Goal: Find contact information: Find contact information

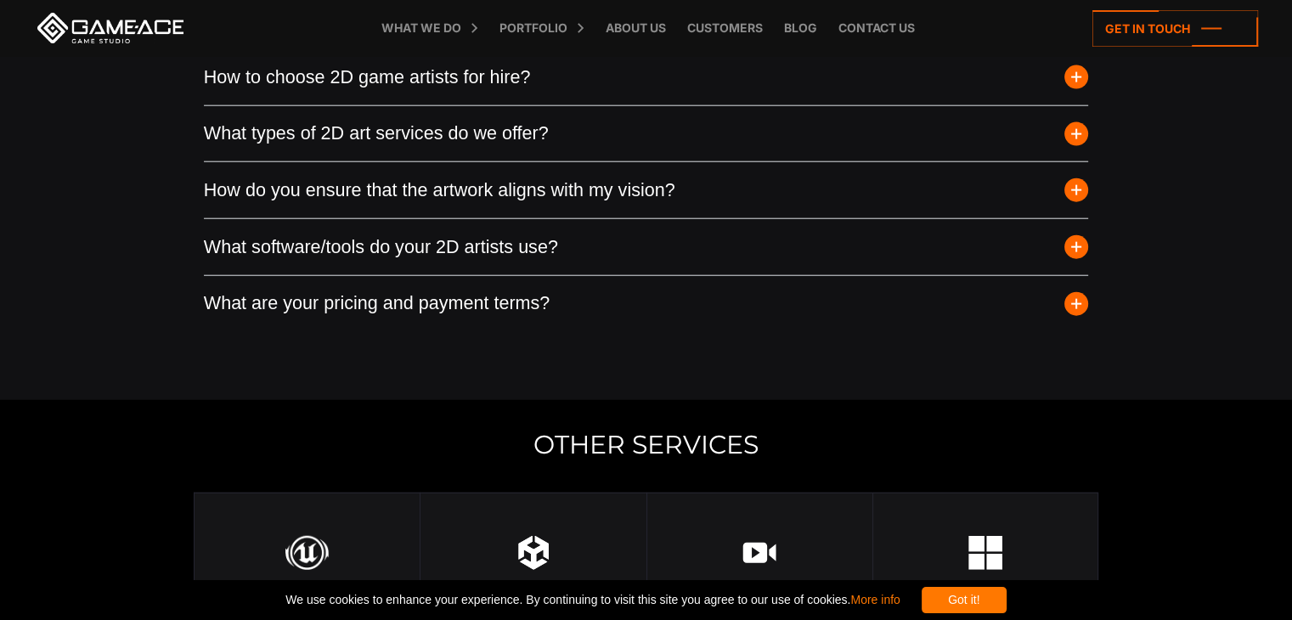
scroll to position [4278, 0]
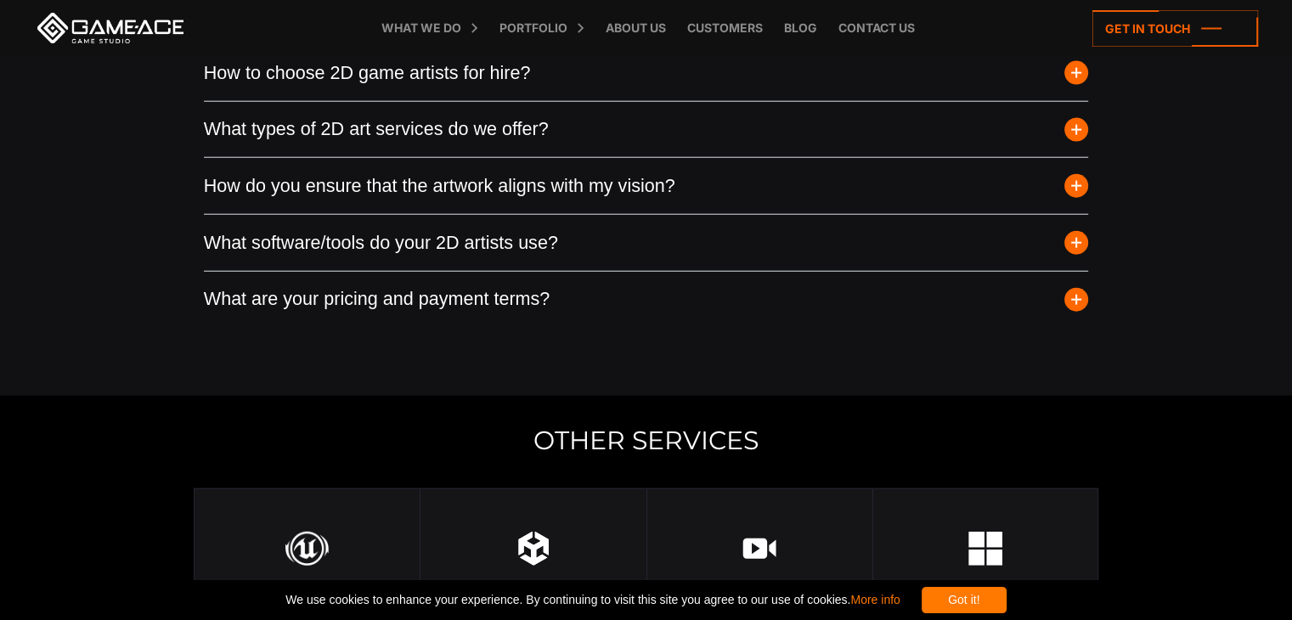
click at [346, 158] on button "What types of 2D art services do we offer?" at bounding box center [646, 130] width 885 height 56
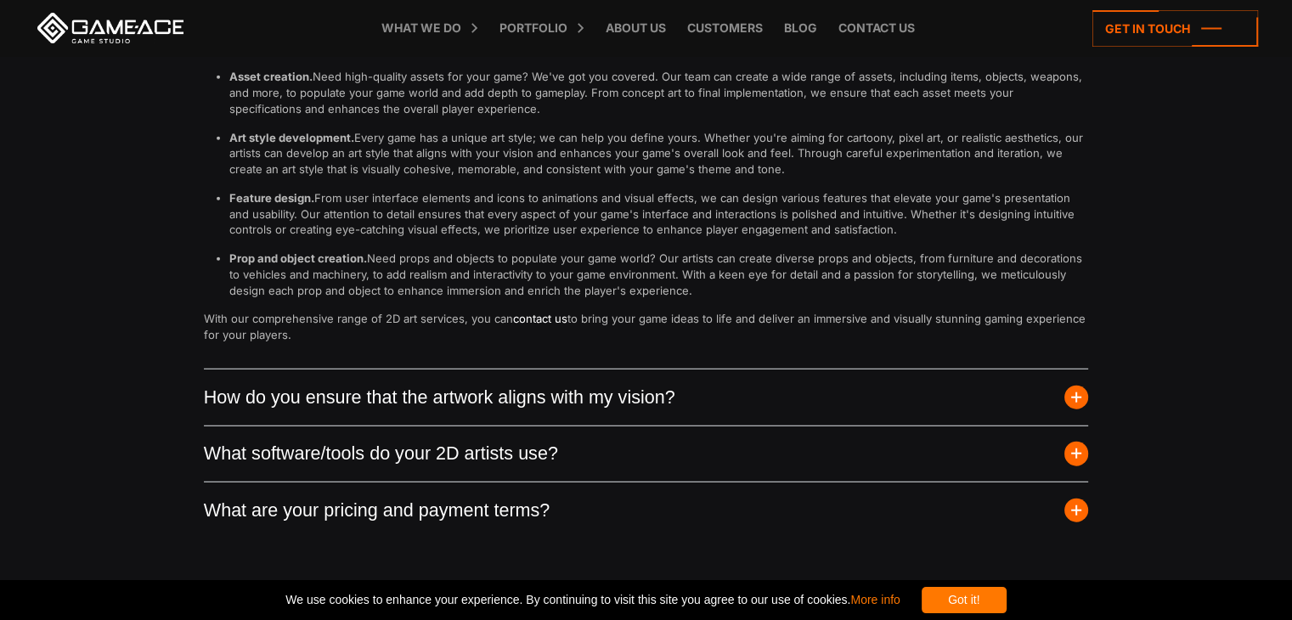
scroll to position [4567, 0]
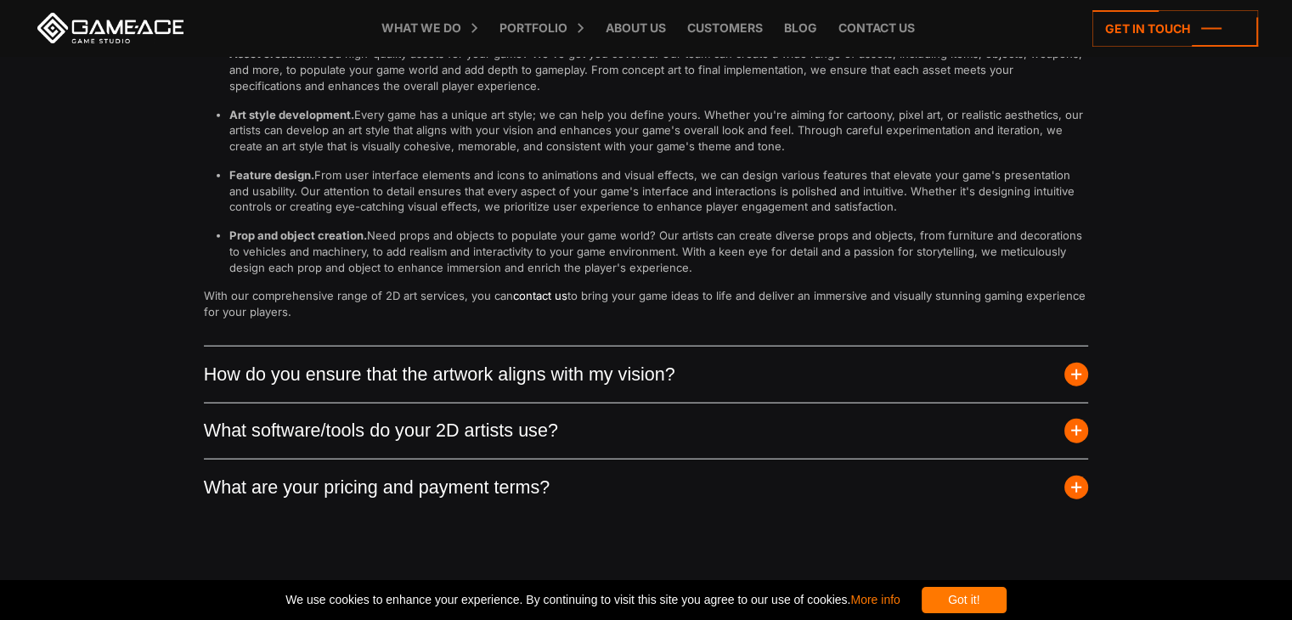
click at [382, 403] on button "How do you ensure that the artwork aligns with my vision?" at bounding box center [646, 375] width 885 height 56
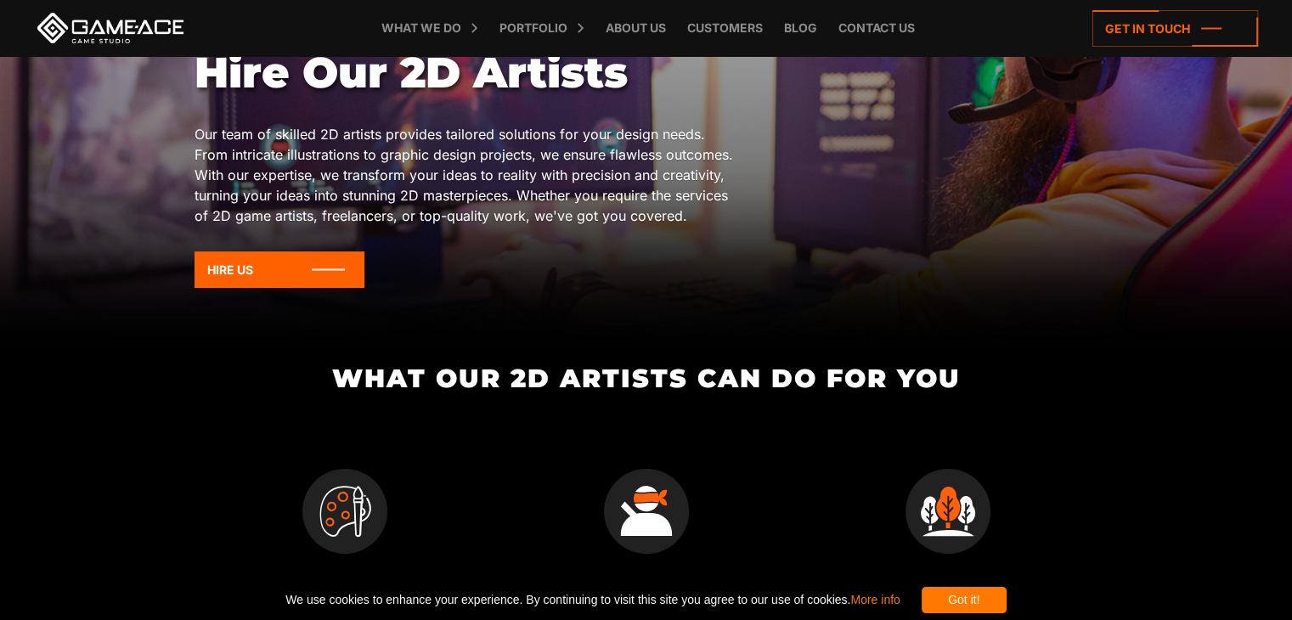
scroll to position [0, 0]
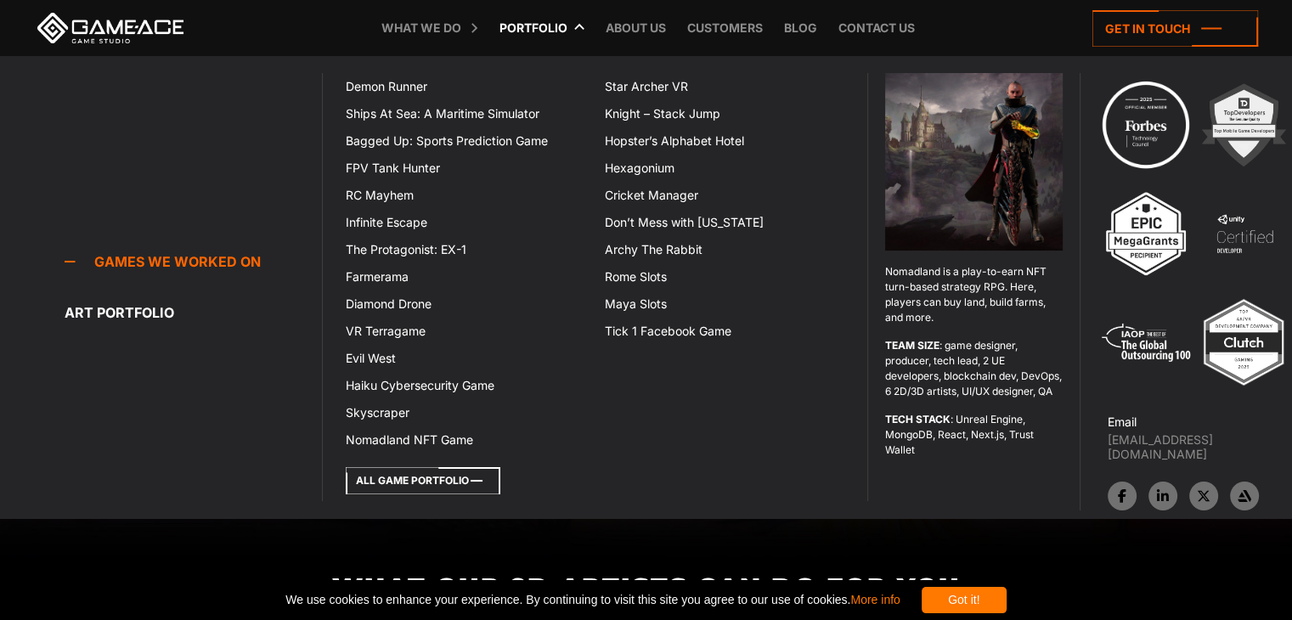
click at [415, 477] on icon at bounding box center [423, 480] width 155 height 27
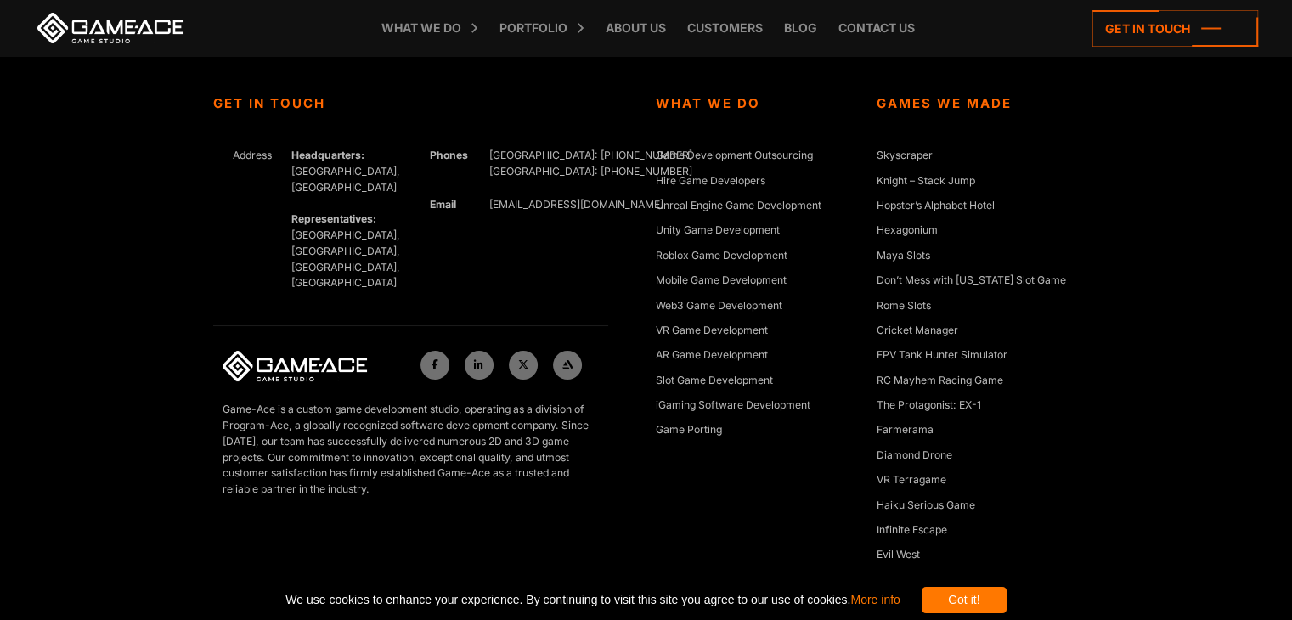
scroll to position [6493, 0]
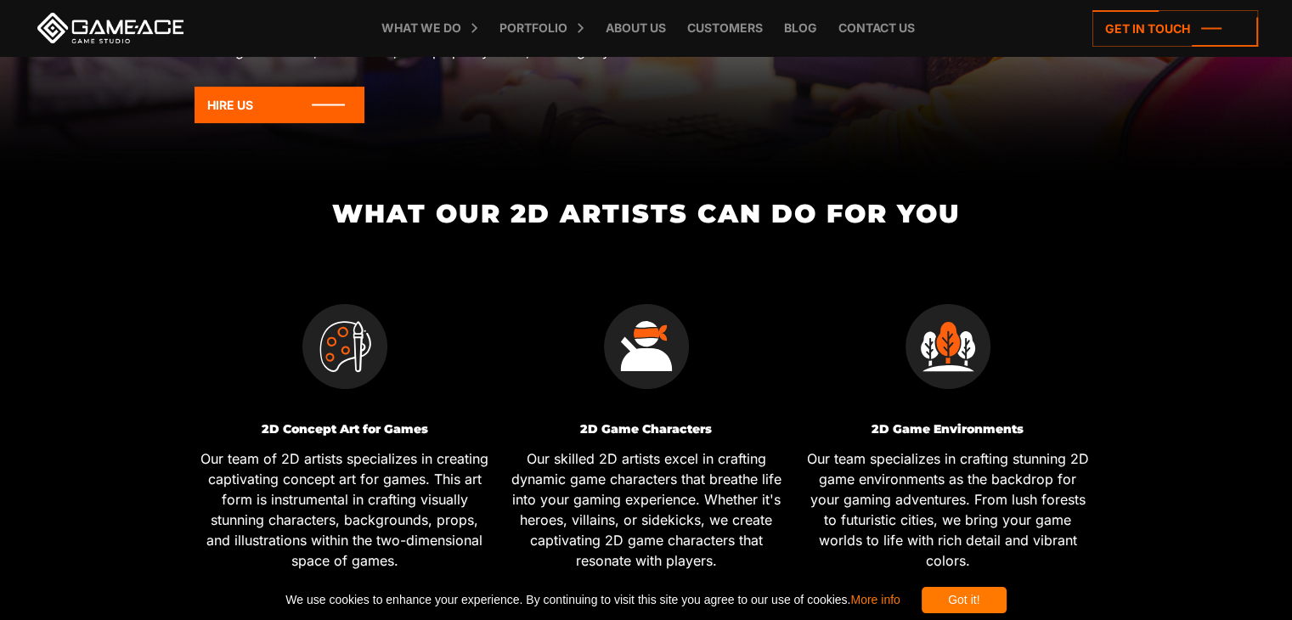
scroll to position [374, 0]
click at [278, 111] on icon at bounding box center [280, 105] width 170 height 37
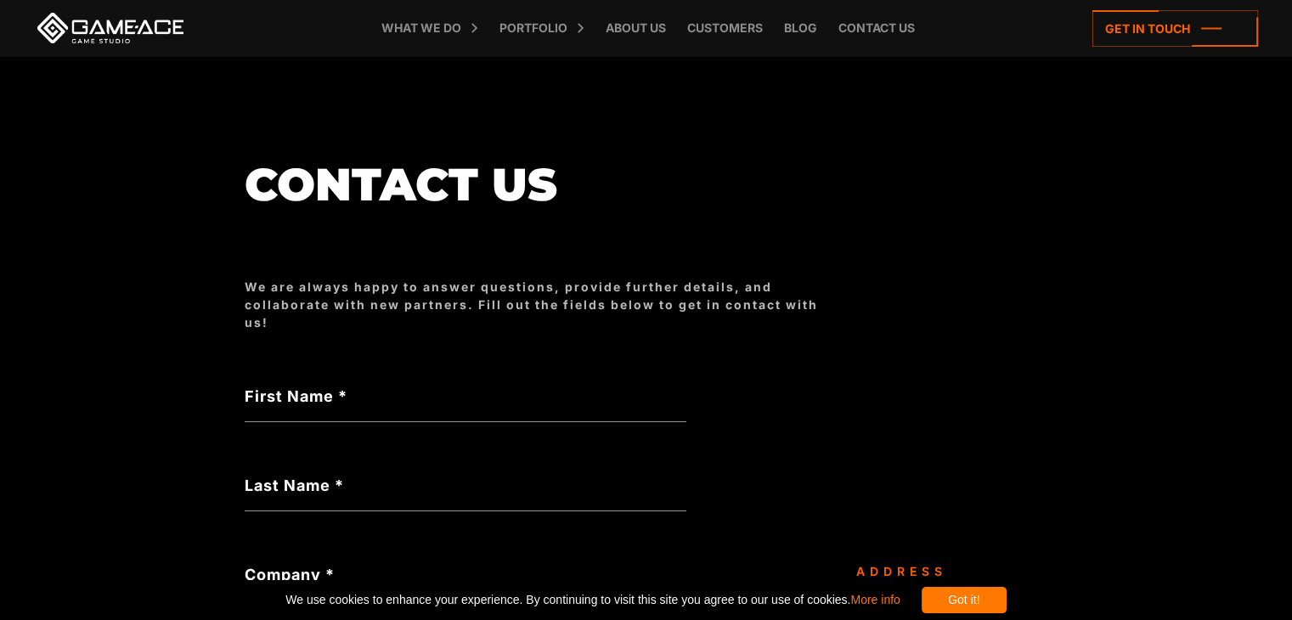
scroll to position [57, 0]
